Goal: Transaction & Acquisition: Purchase product/service

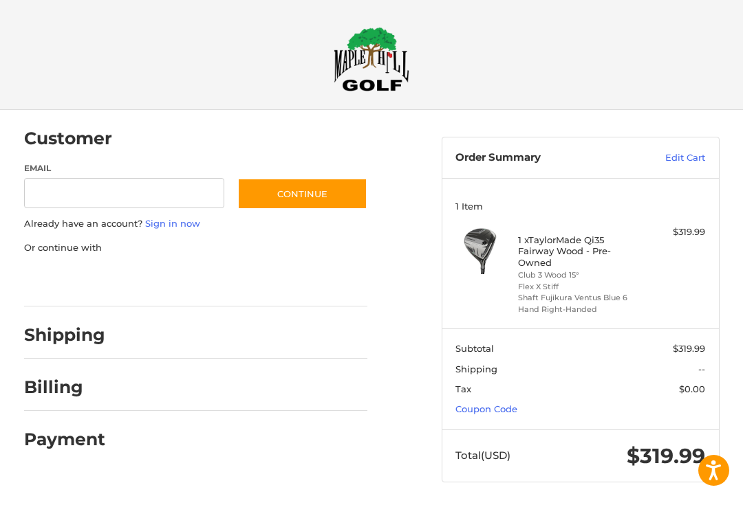
click at [500, 410] on link "Coupon Code" at bounding box center [486, 409] width 62 height 11
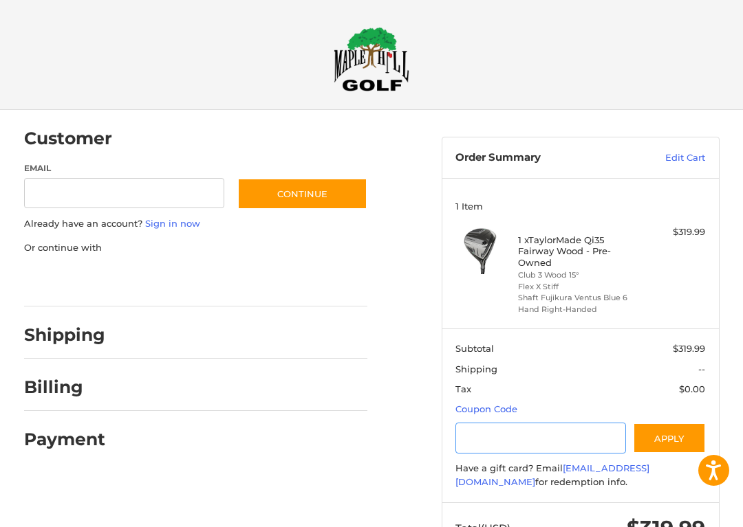
click at [520, 410] on input "Gift Certificate or Coupon Code" at bounding box center [540, 438] width 171 height 31
type input "**********"
click at [668, 410] on button "Apply" at bounding box center [669, 438] width 73 height 31
